Goal: Find specific page/section: Find specific page/section

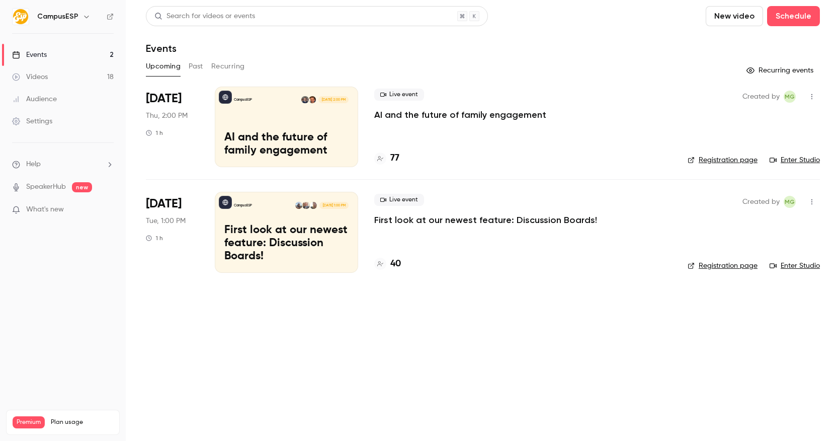
click at [63, 16] on h6 "CampusESP" at bounding box center [57, 17] width 41 height 10
click at [83, 16] on icon "button" at bounding box center [87, 17] width 8 height 8
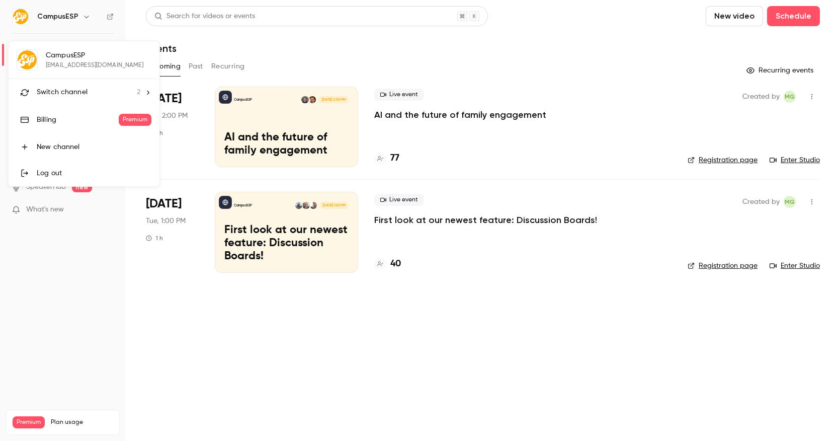
click at [88, 94] on div "Switch channel 2" at bounding box center [89, 92] width 104 height 11
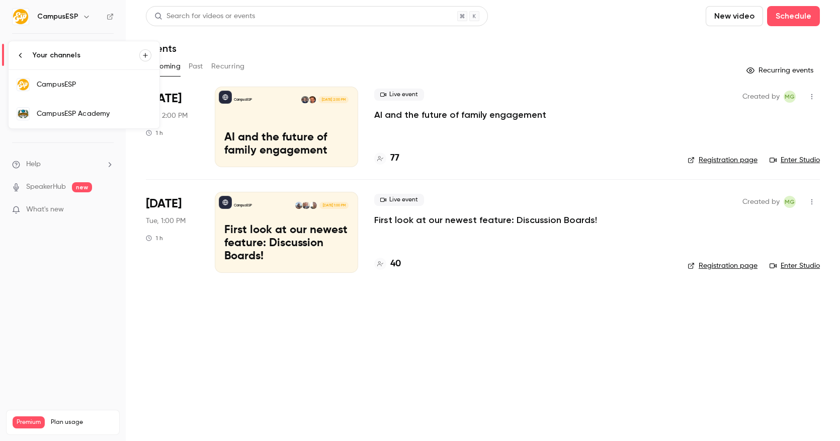
click at [99, 111] on div "CampusESP Academy" at bounding box center [94, 114] width 115 height 10
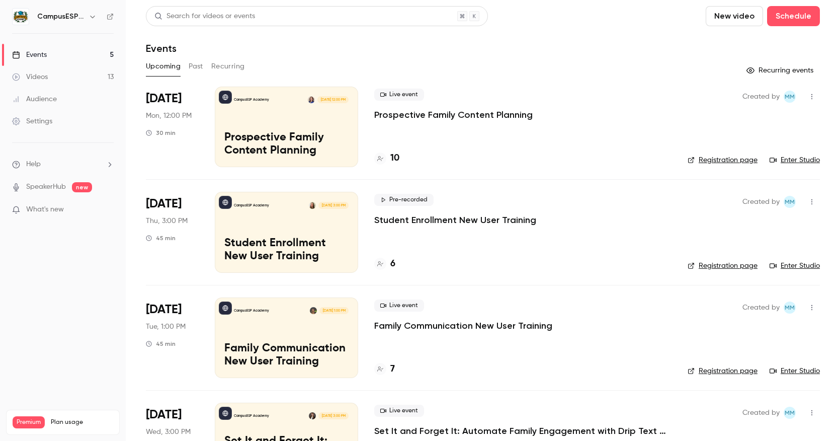
click at [395, 157] on h4 "10" at bounding box center [395, 158] width 9 height 14
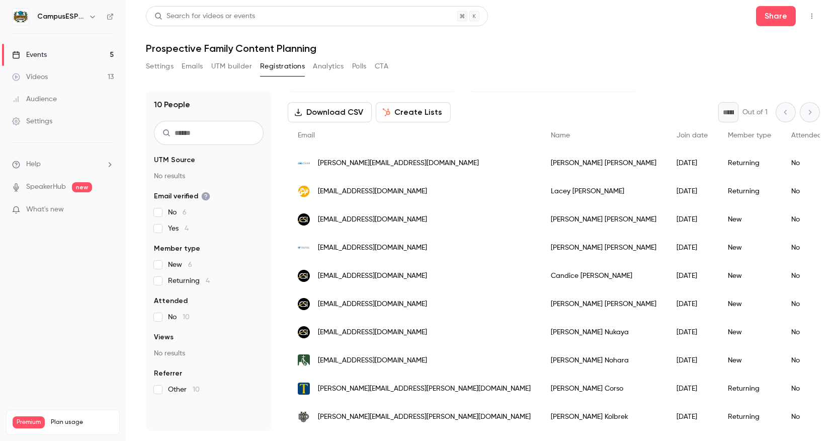
scroll to position [45, 0]
